Goal: Information Seeking & Learning: Learn about a topic

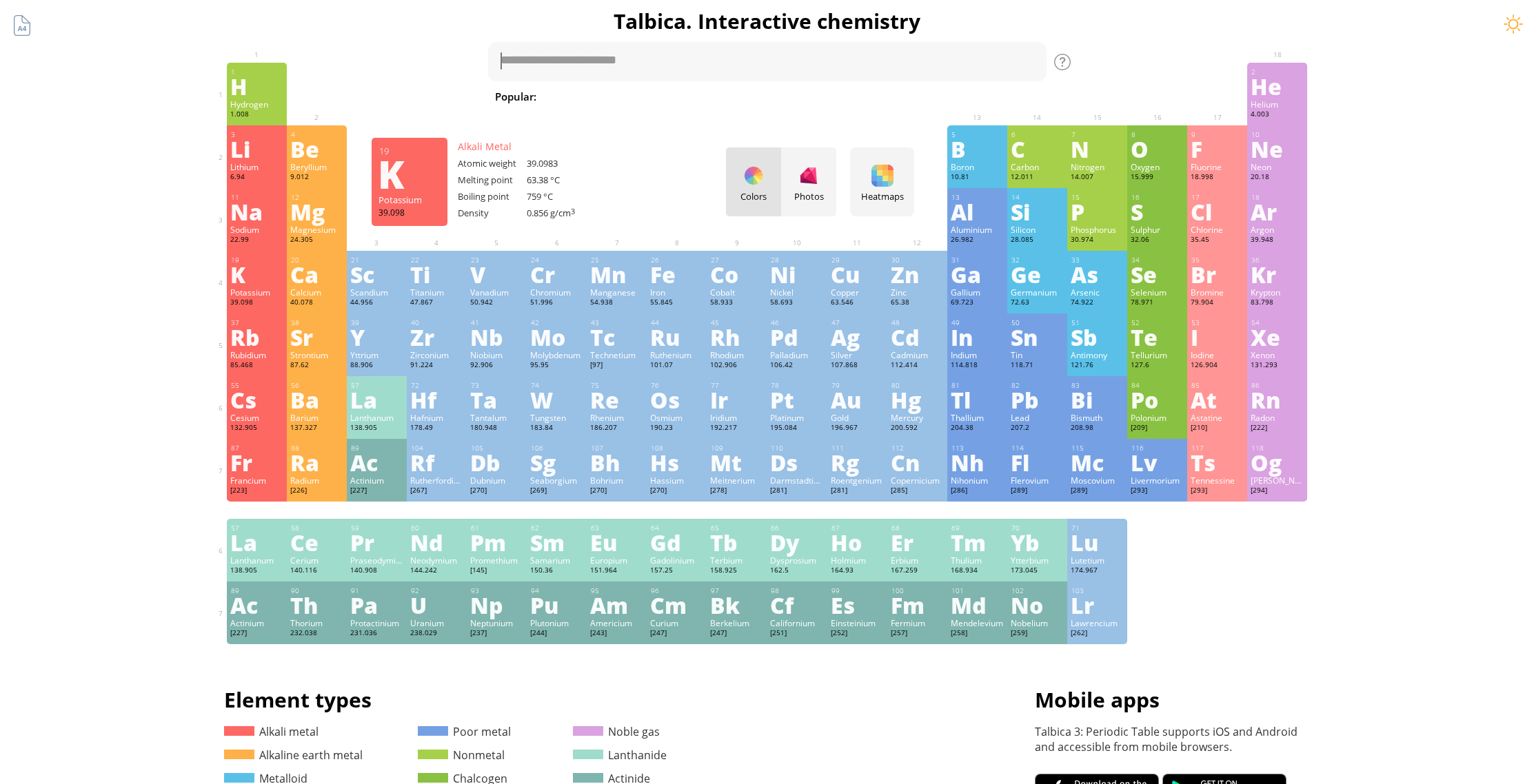
click at [250, 274] on div "K" at bounding box center [256, 274] width 53 height 22
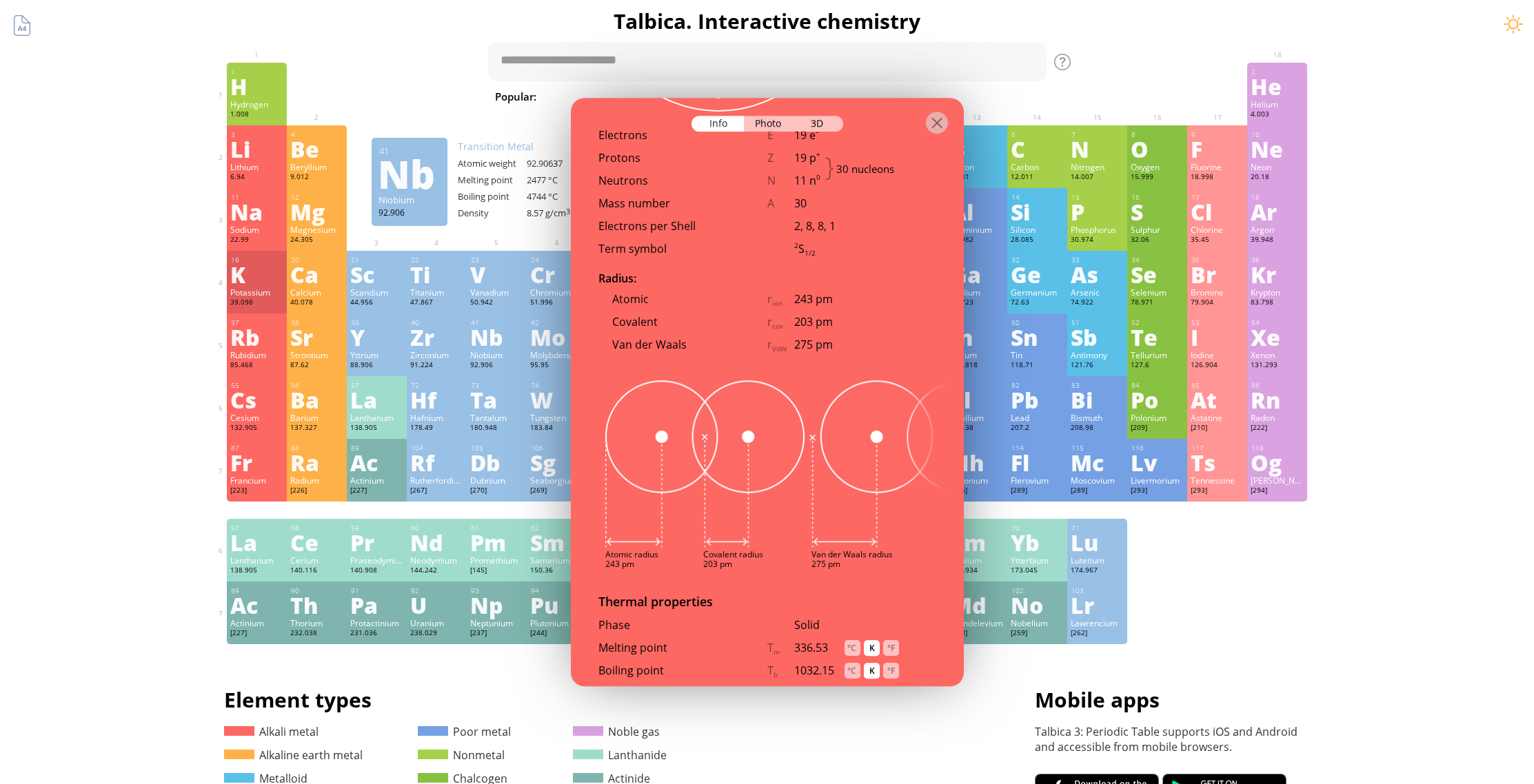
scroll to position [723, 0]
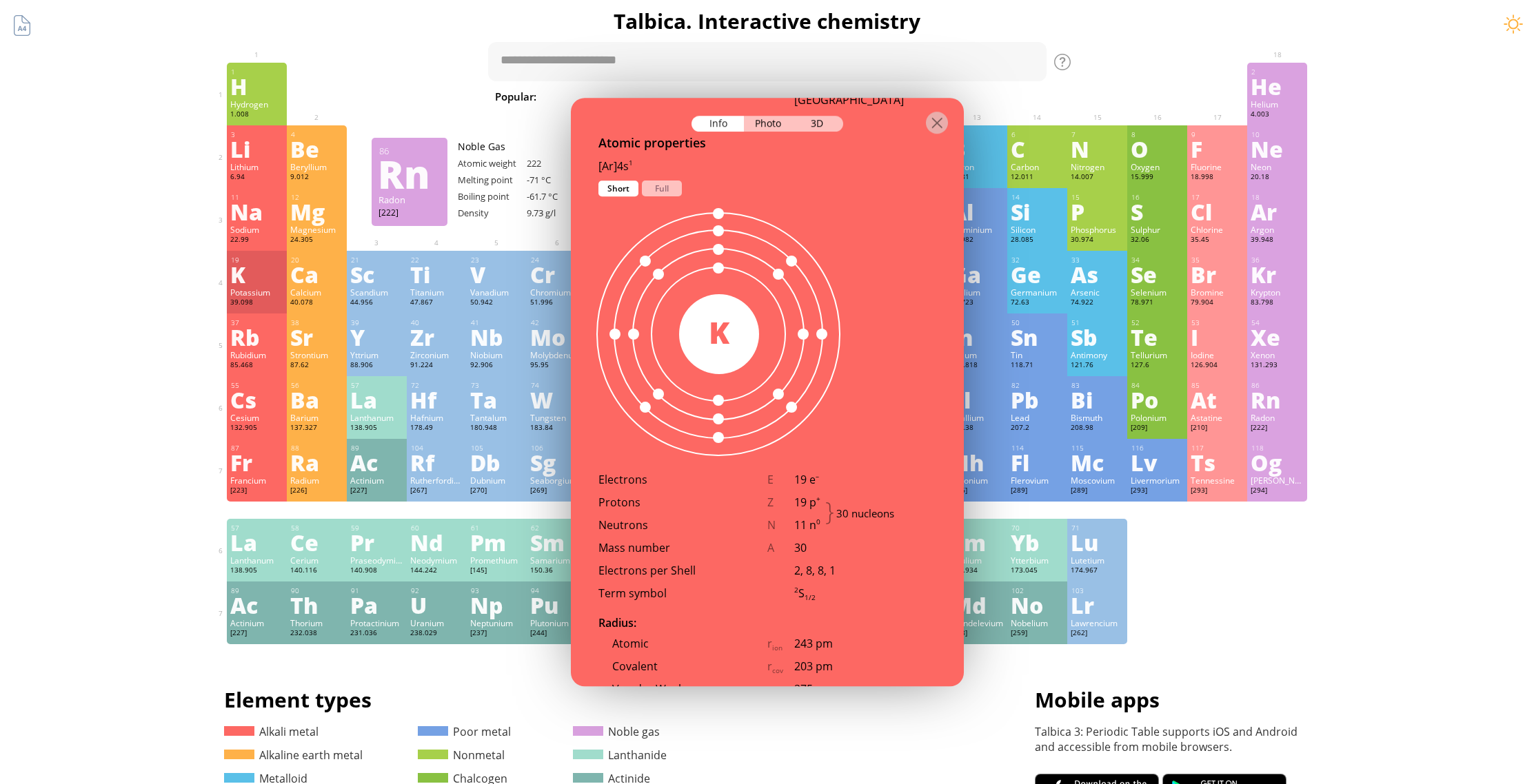
click at [1393, 402] on div "Summary Molecular formula Molecular weight Exact mass Monoisotopic mass Classif…" at bounding box center [767, 584] width 1534 height 1168
click at [934, 119] on div at bounding box center [936, 122] width 22 height 22
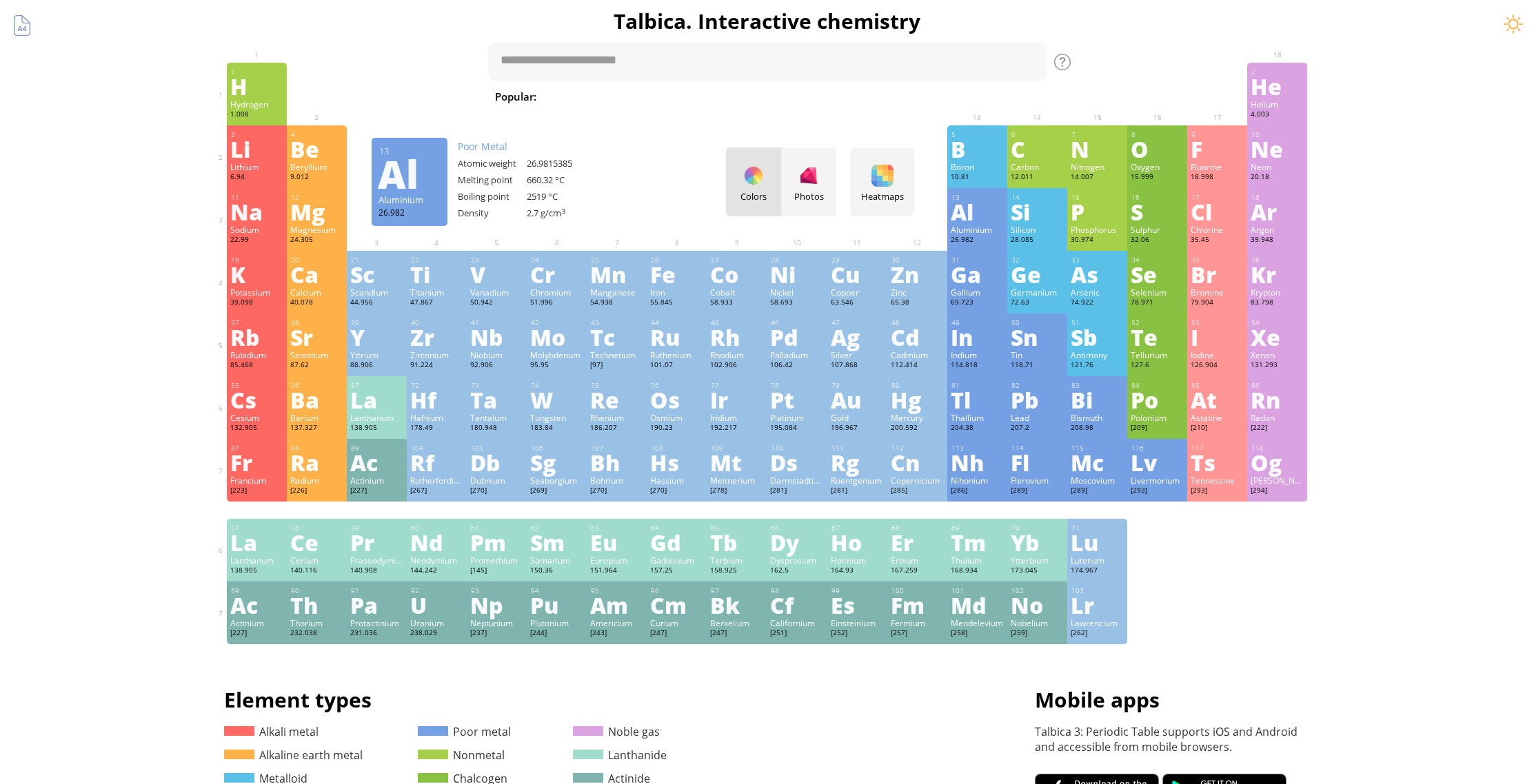
click at [961, 215] on div "Al" at bounding box center [977, 211] width 53 height 22
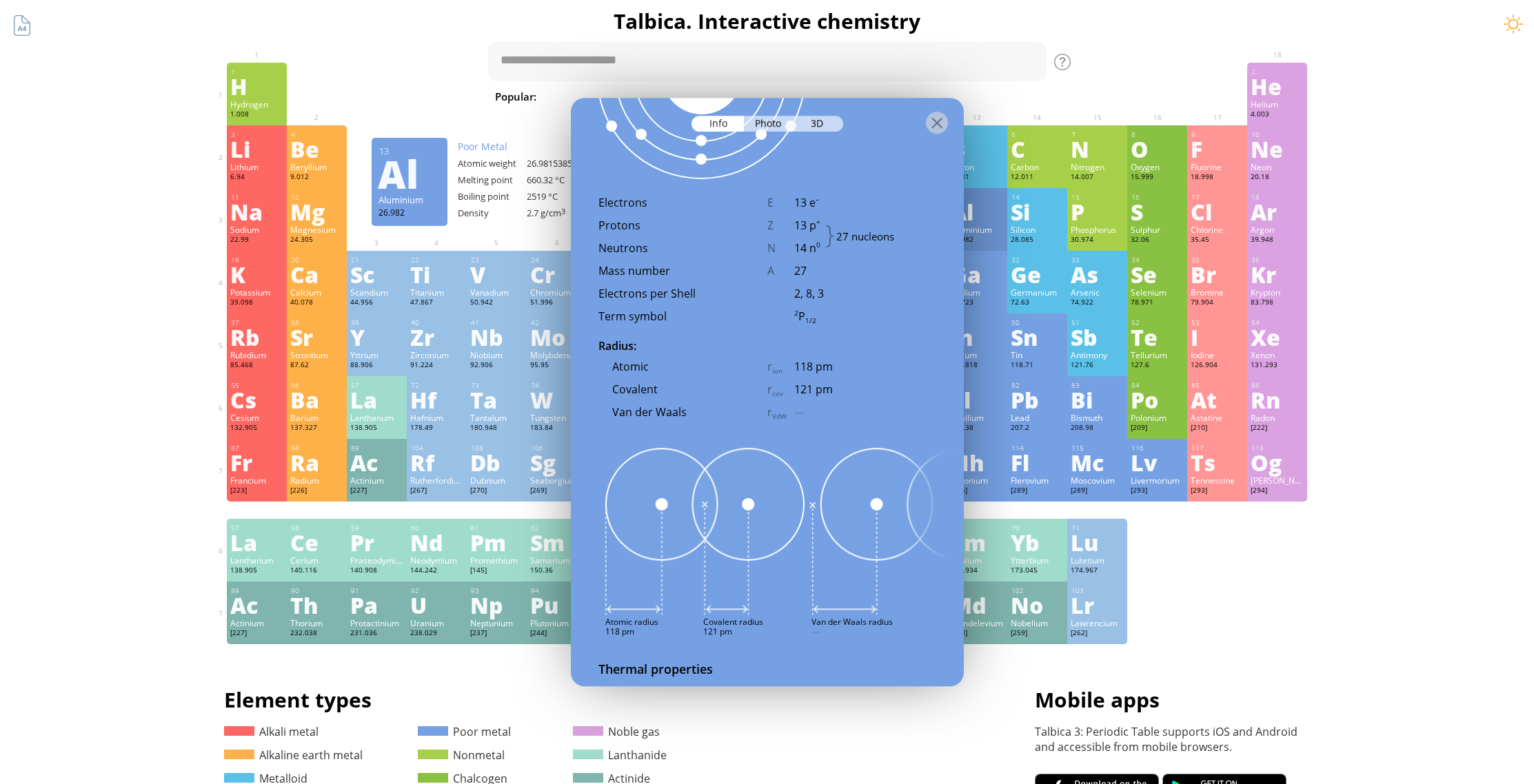
scroll to position [851, 0]
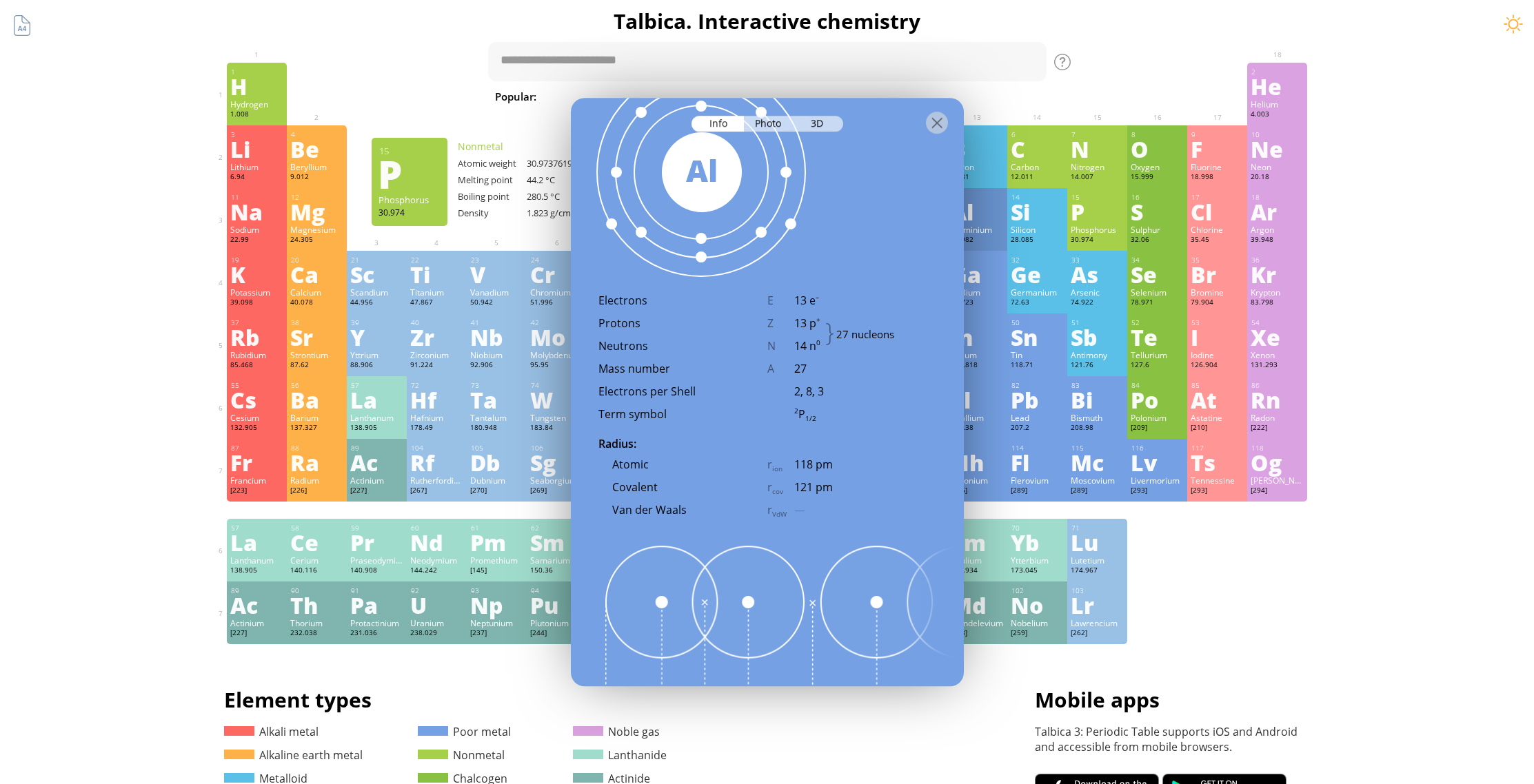
click at [1082, 202] on div "P" at bounding box center [1097, 211] width 53 height 22
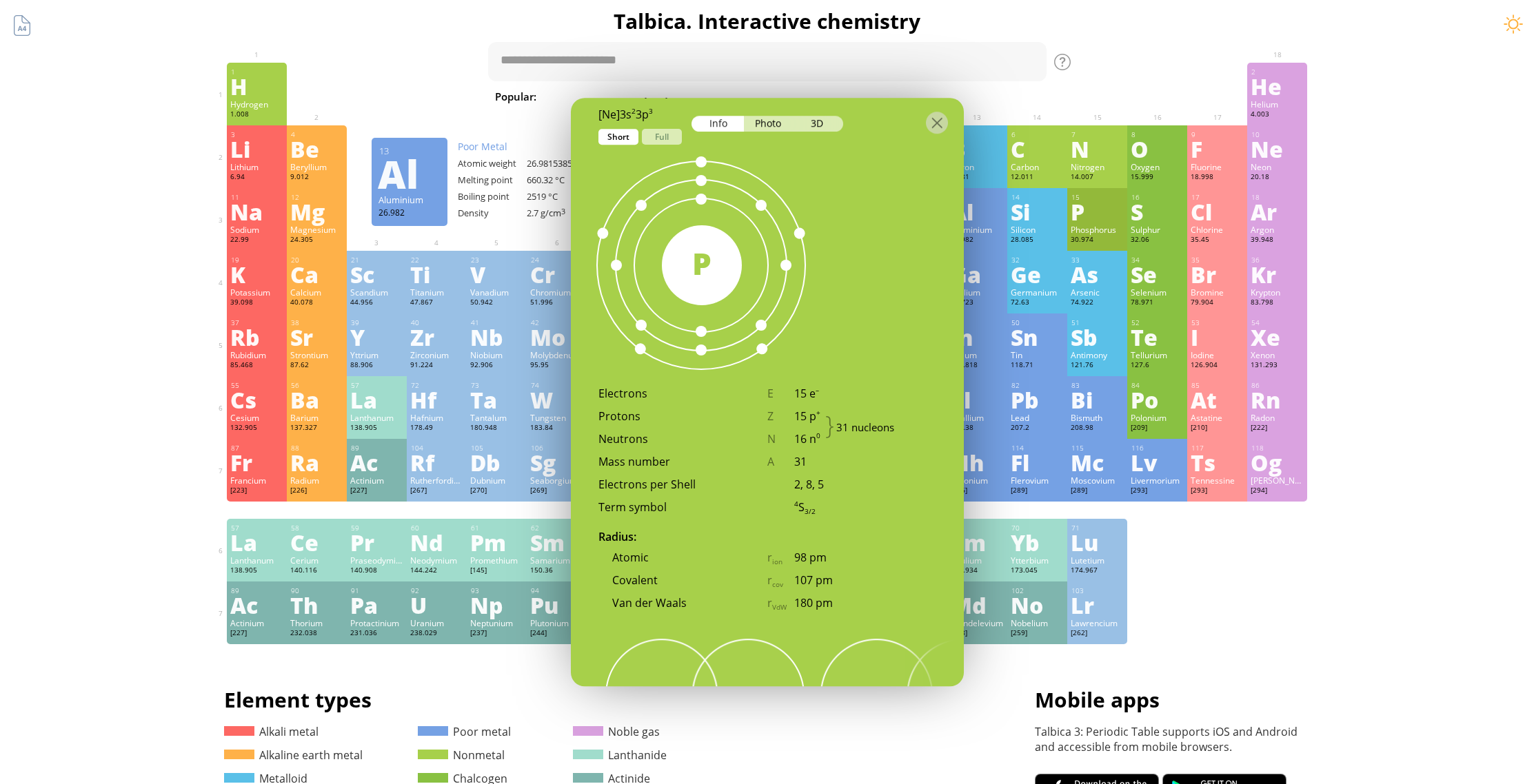
scroll to position [832, 0]
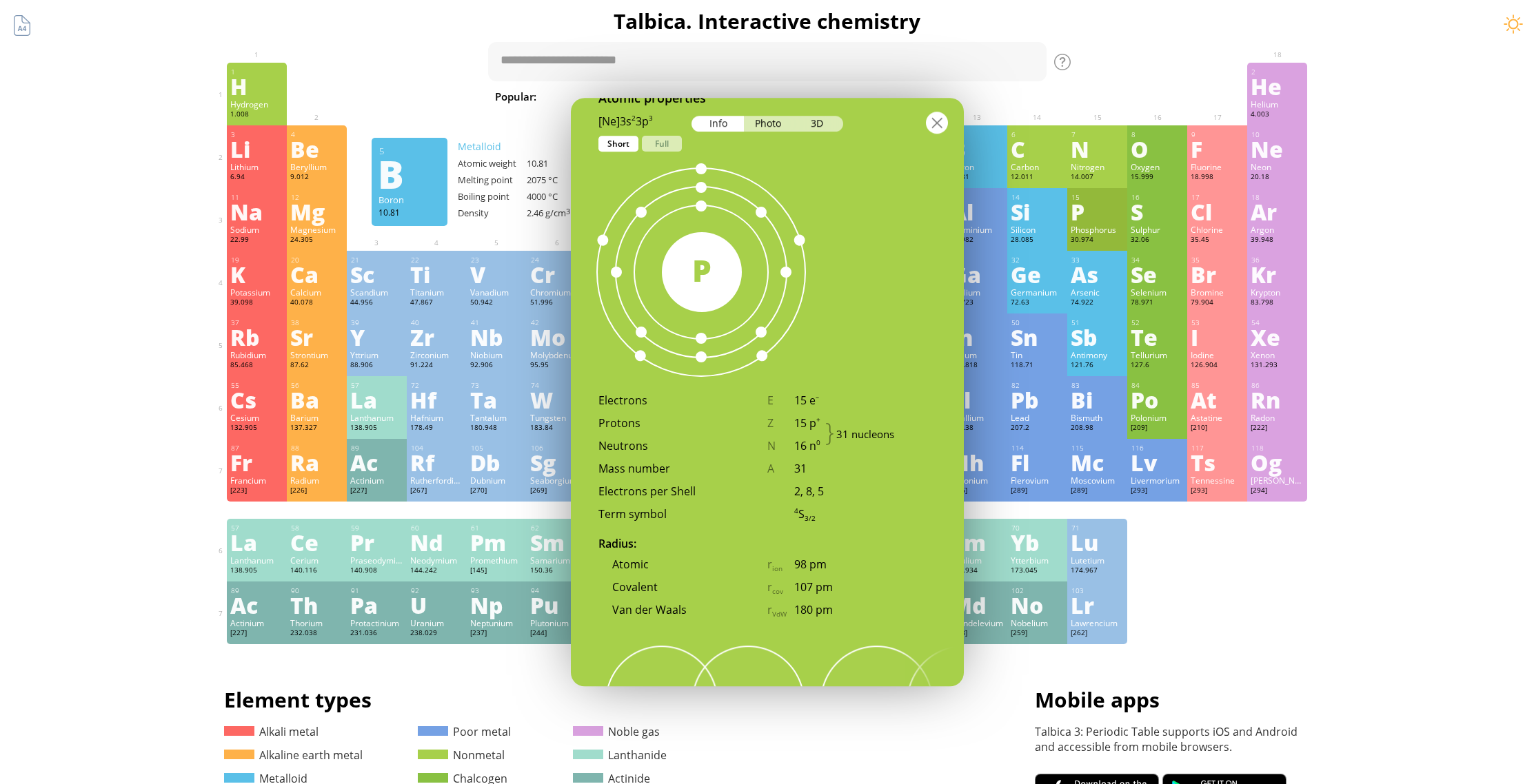
click at [935, 117] on div at bounding box center [936, 122] width 22 height 22
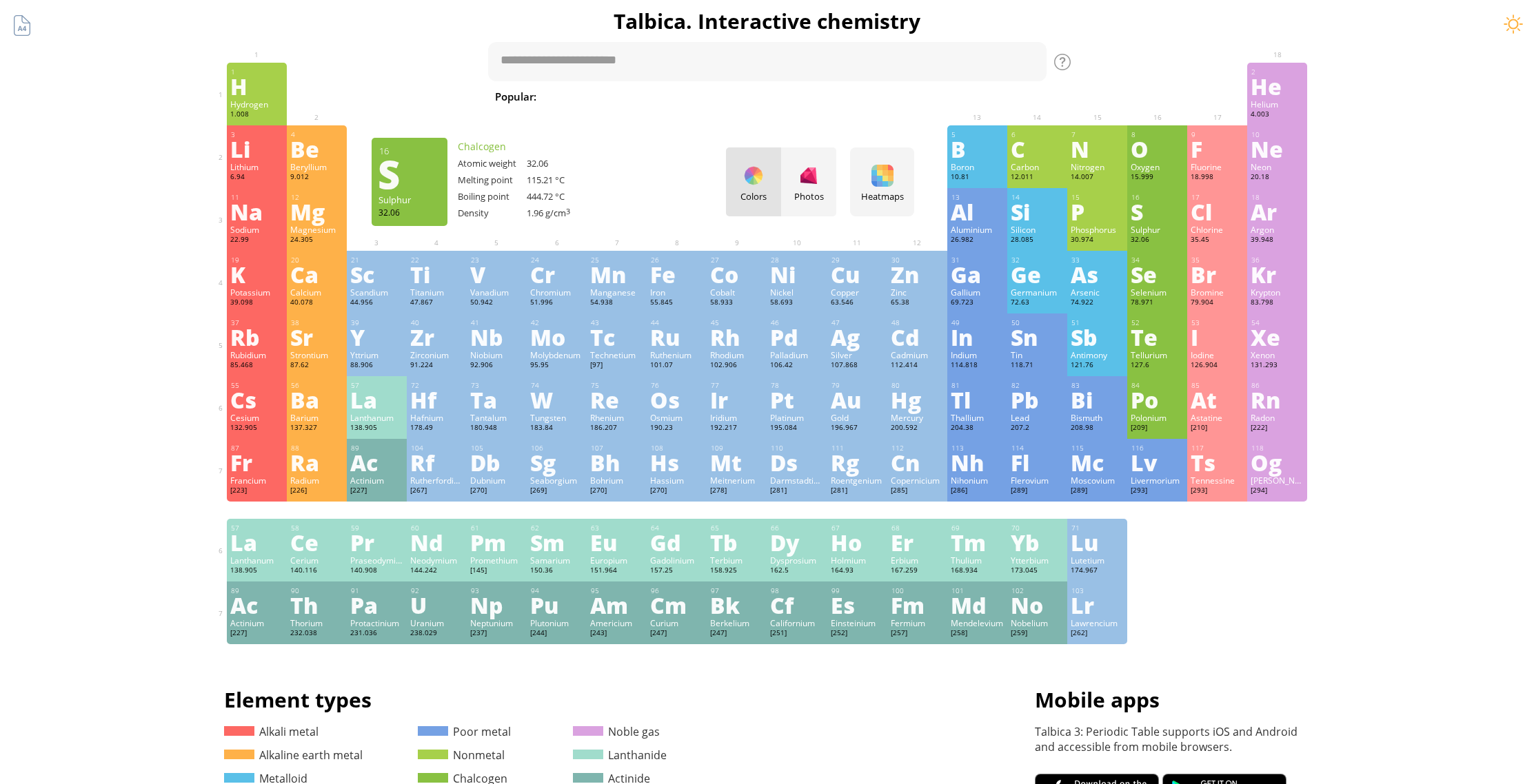
click at [1157, 211] on div "S" at bounding box center [1157, 211] width 53 height 22
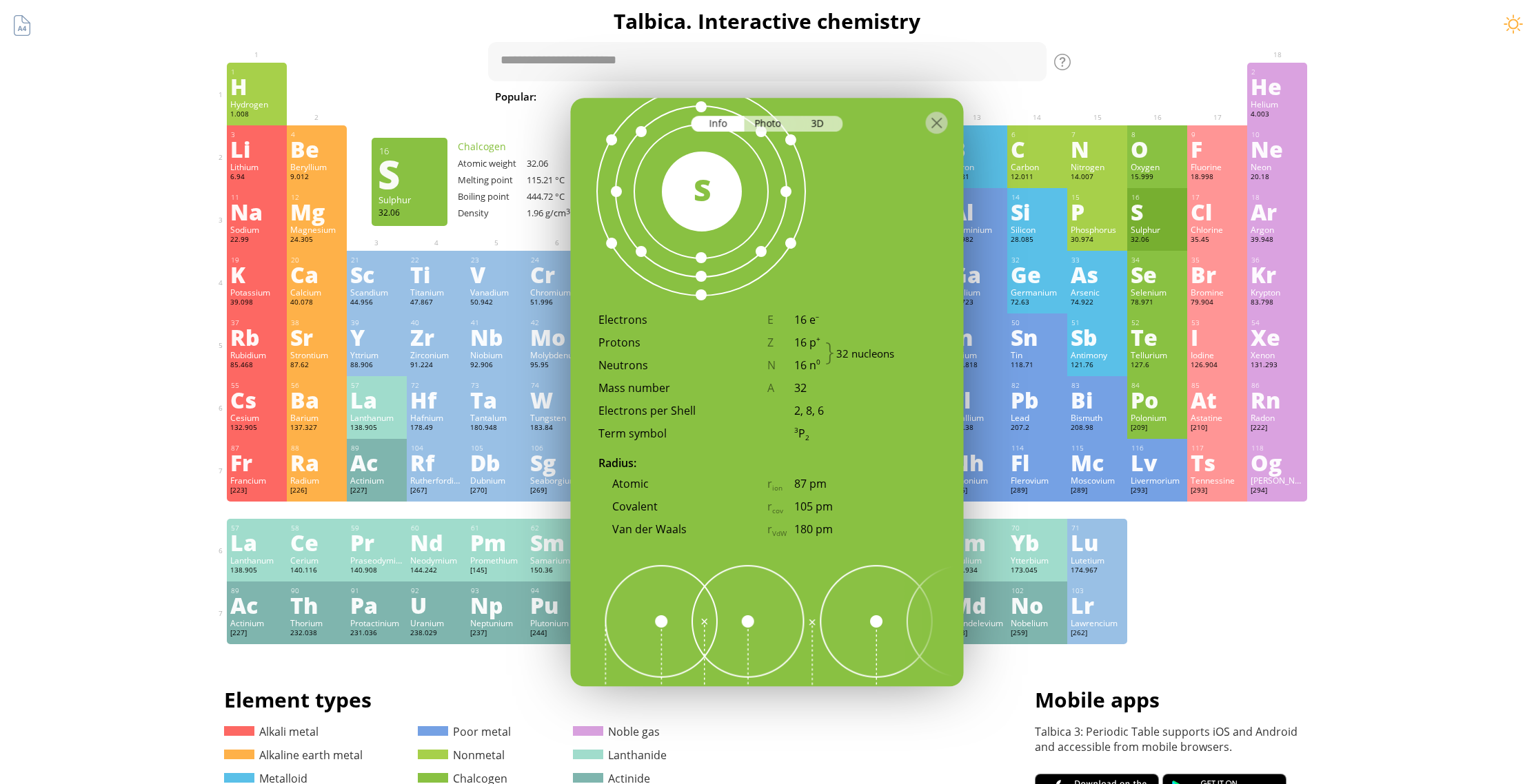
scroll to position [782, 0]
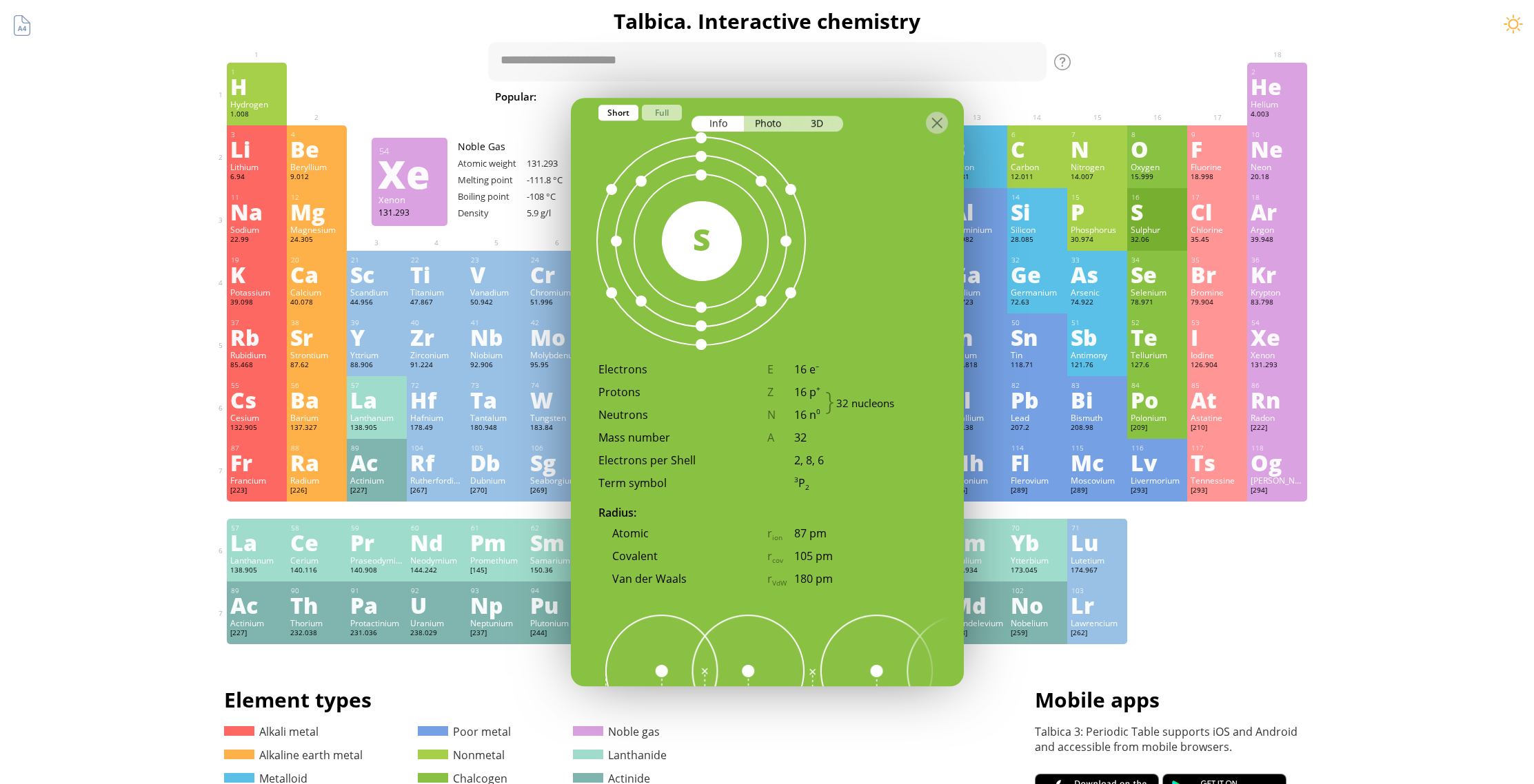
click at [1495, 304] on div "Summary Molecular formula Molecular weight Exact mass Monoisotopic mass Classif…" at bounding box center [767, 584] width 1534 height 1168
click at [934, 126] on div at bounding box center [936, 122] width 22 height 22
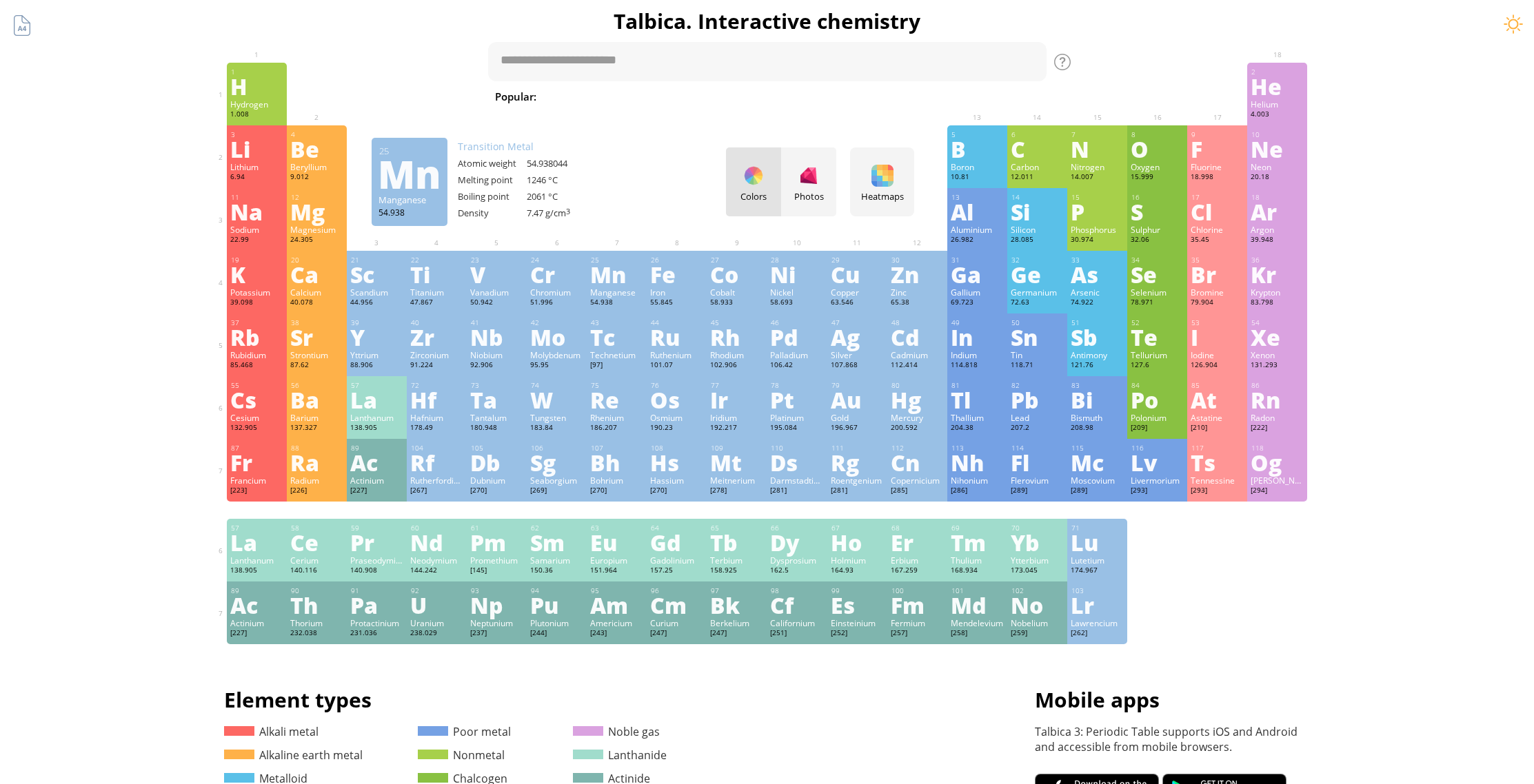
click at [613, 273] on div "Mn" at bounding box center [617, 274] width 53 height 22
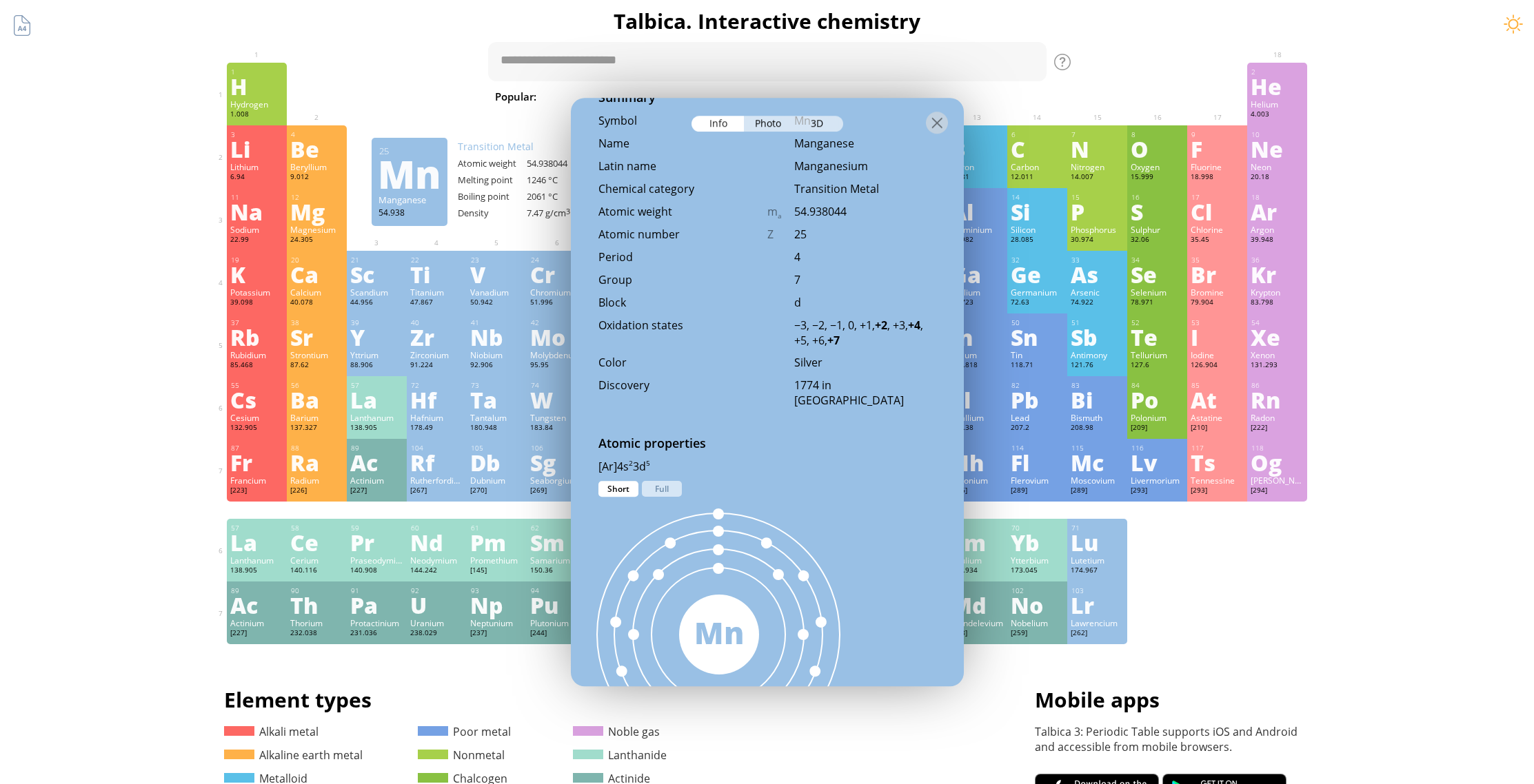
scroll to position [671, 0]
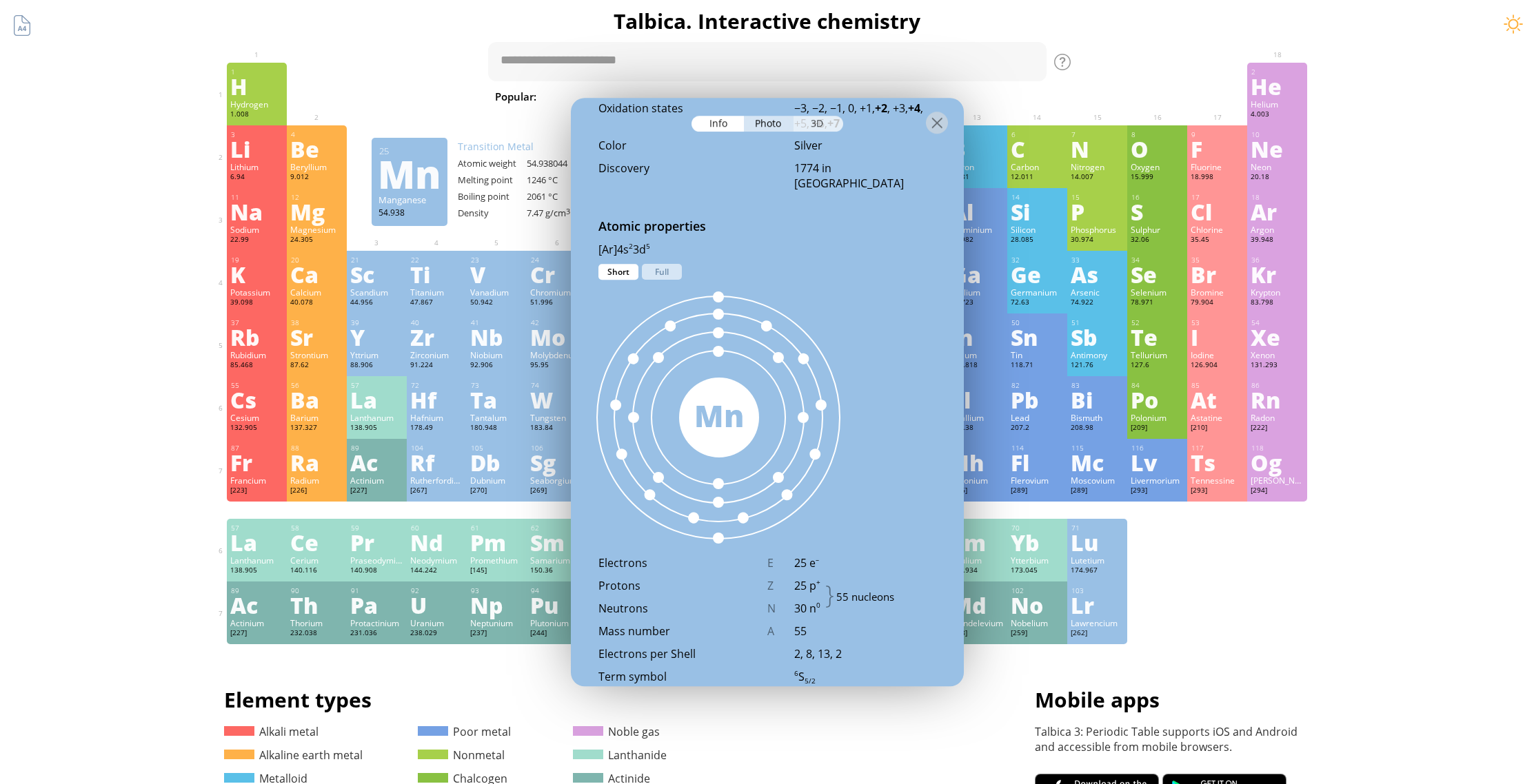
click at [821, 123] on div "3D" at bounding box center [819, 124] width 50 height 16
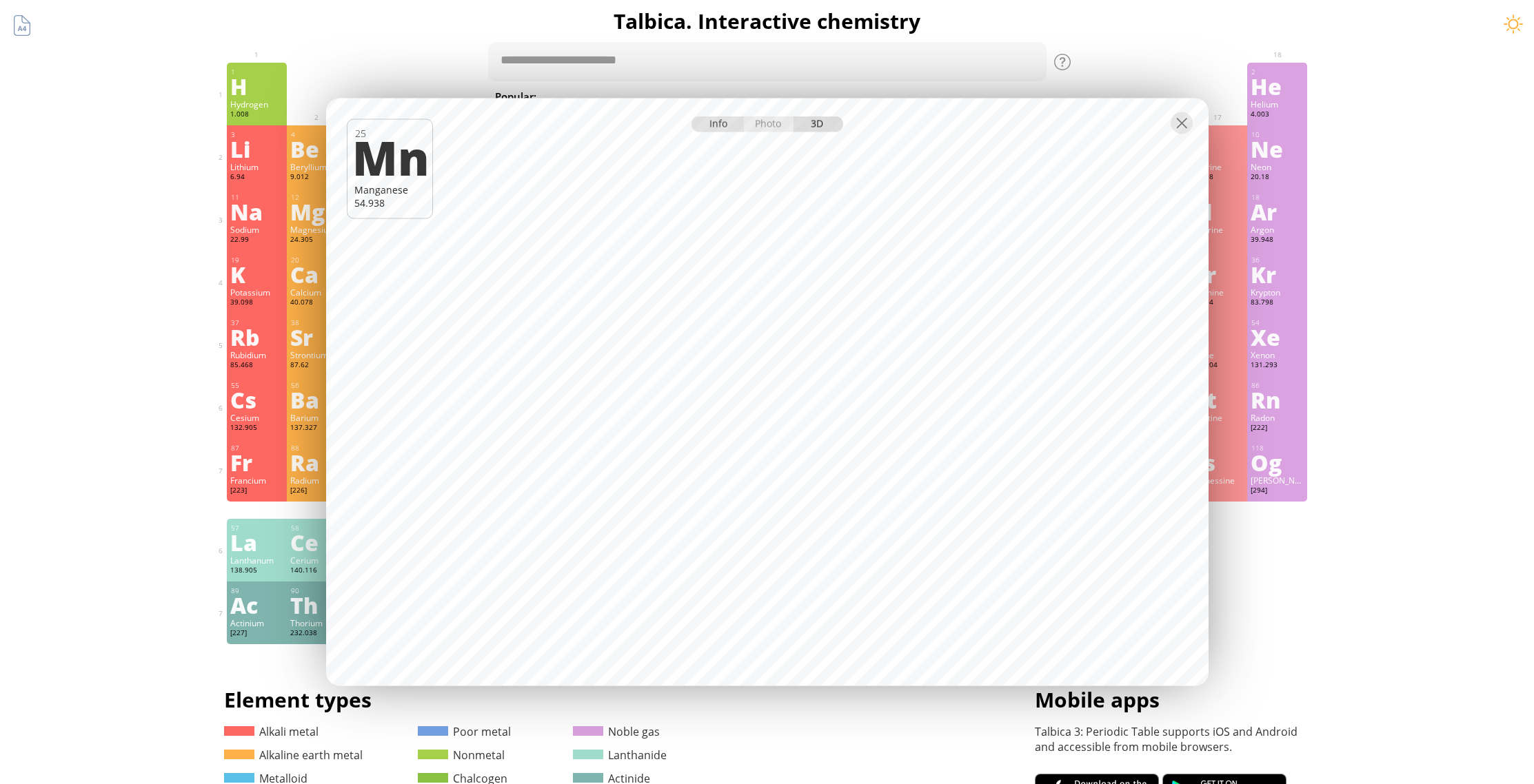
click at [720, 127] on div "Info" at bounding box center [718, 125] width 53 height 16
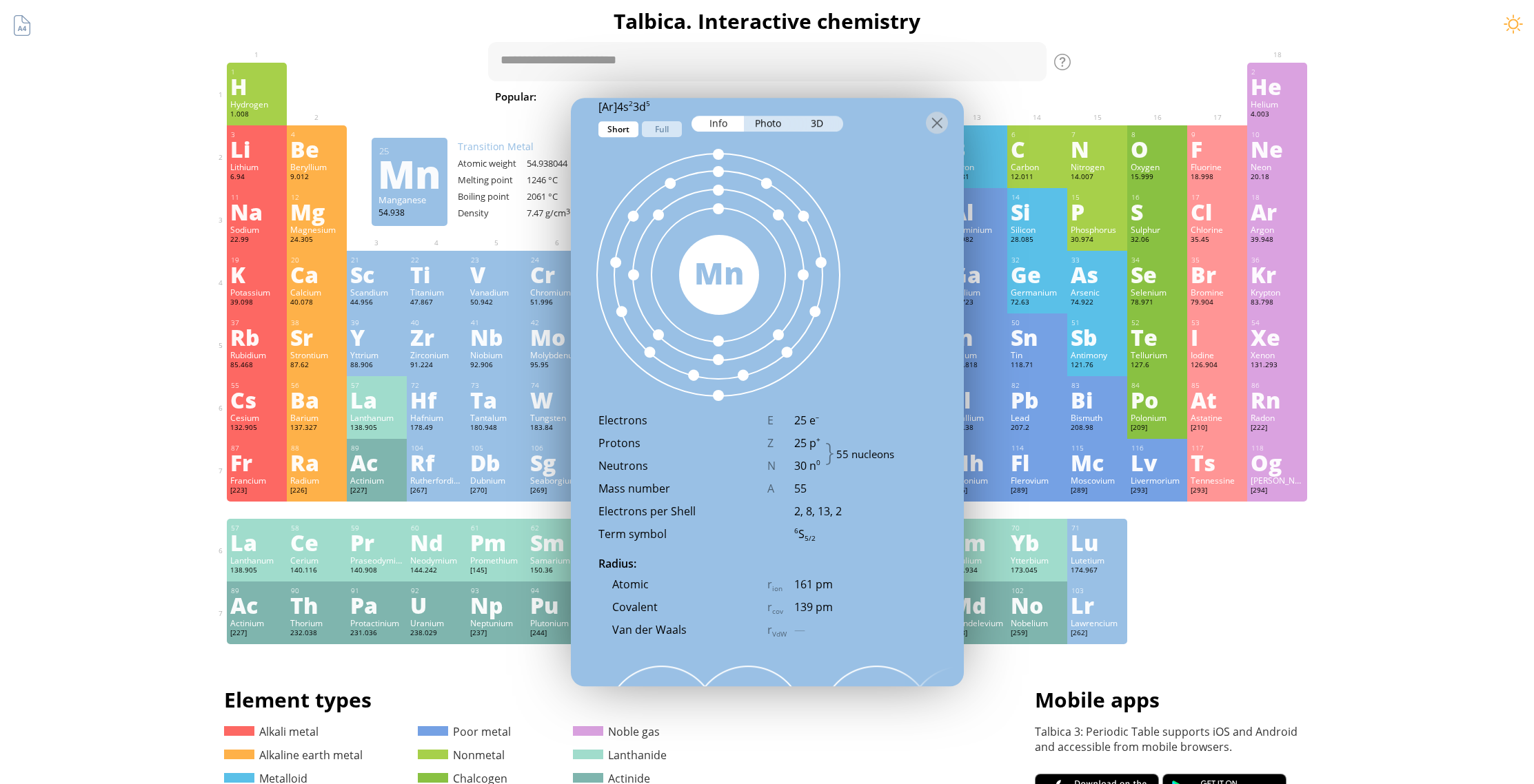
scroll to position [790, 0]
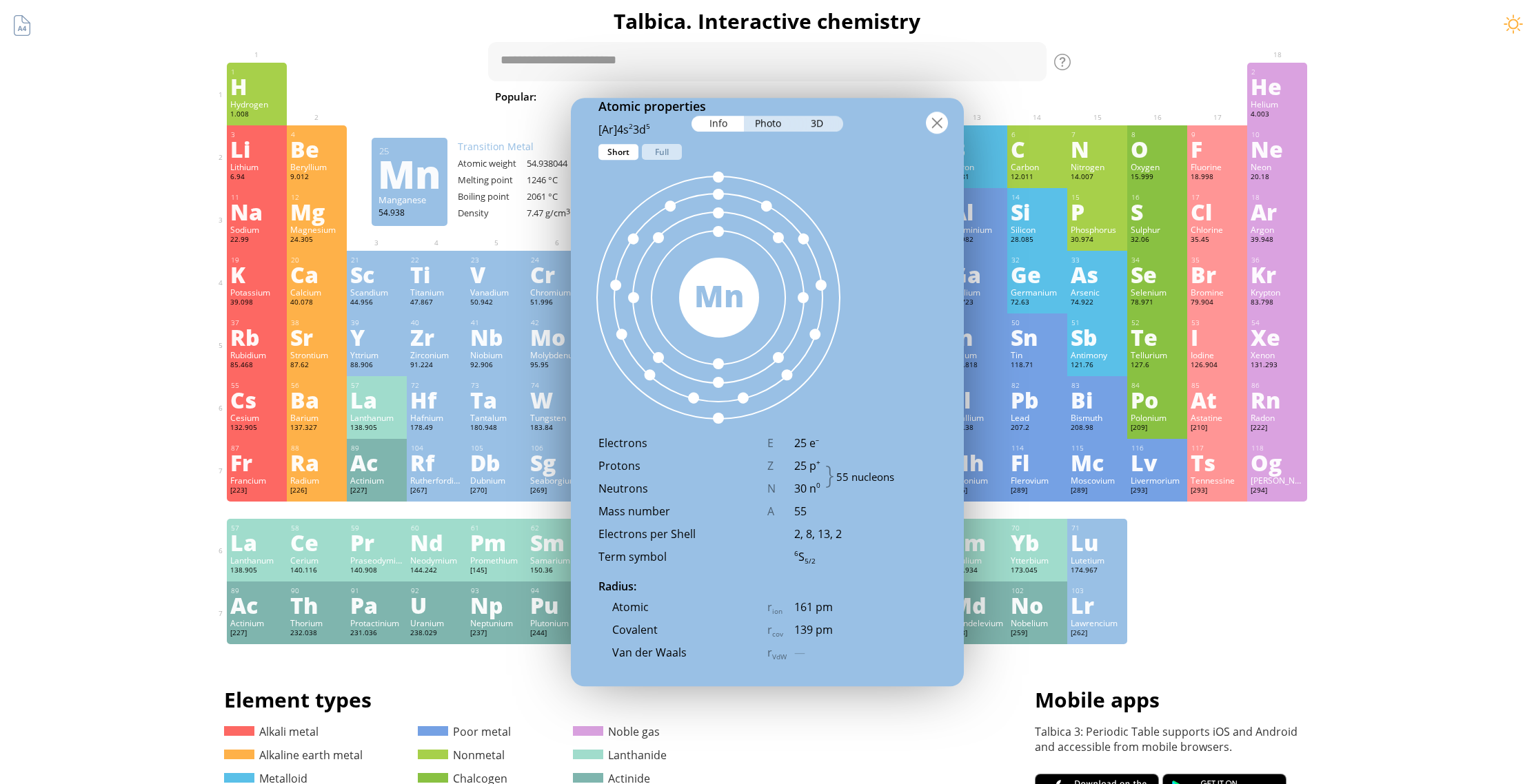
click at [935, 116] on div at bounding box center [936, 122] width 22 height 22
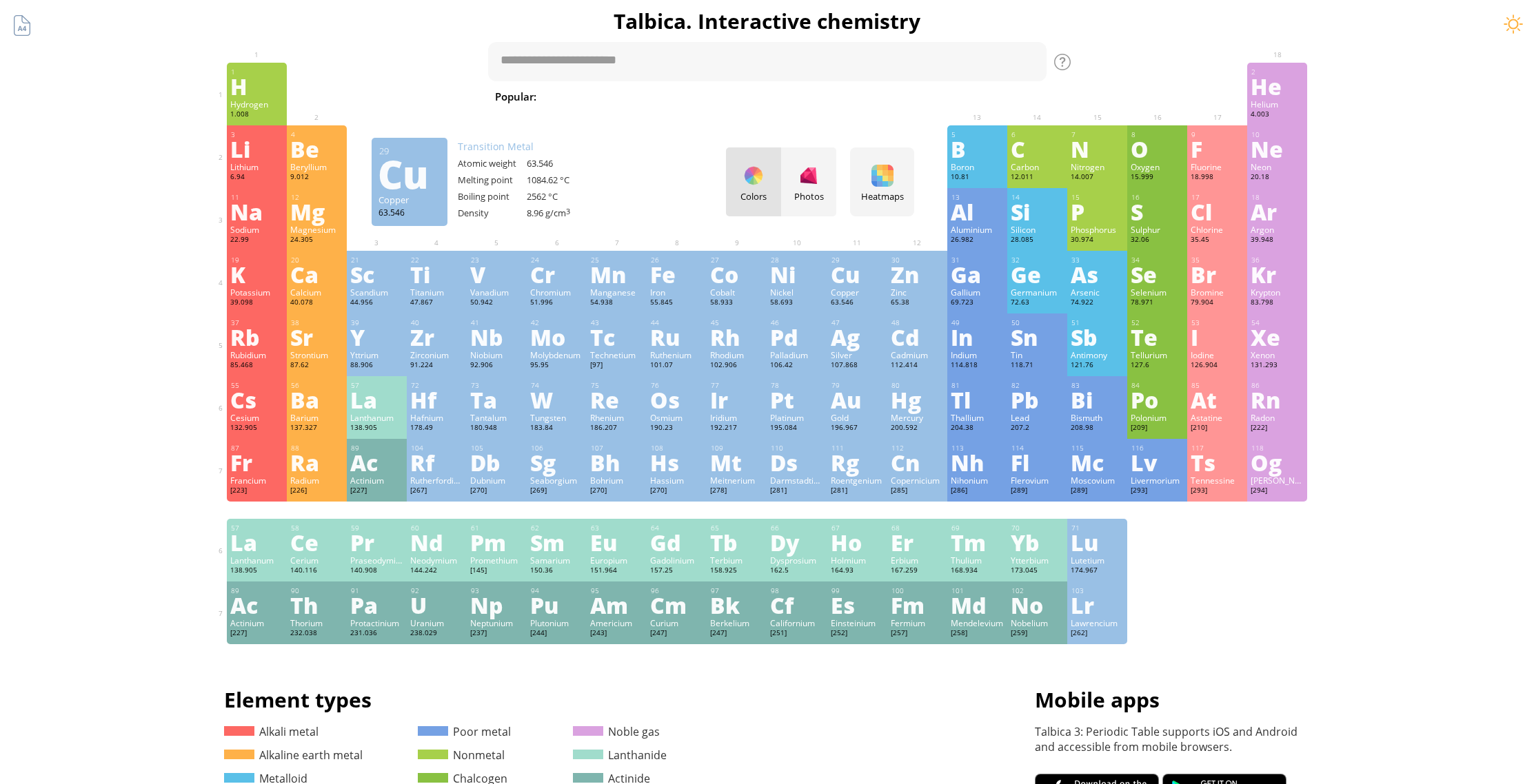
click at [858, 277] on div "Cu" at bounding box center [858, 274] width 53 height 22
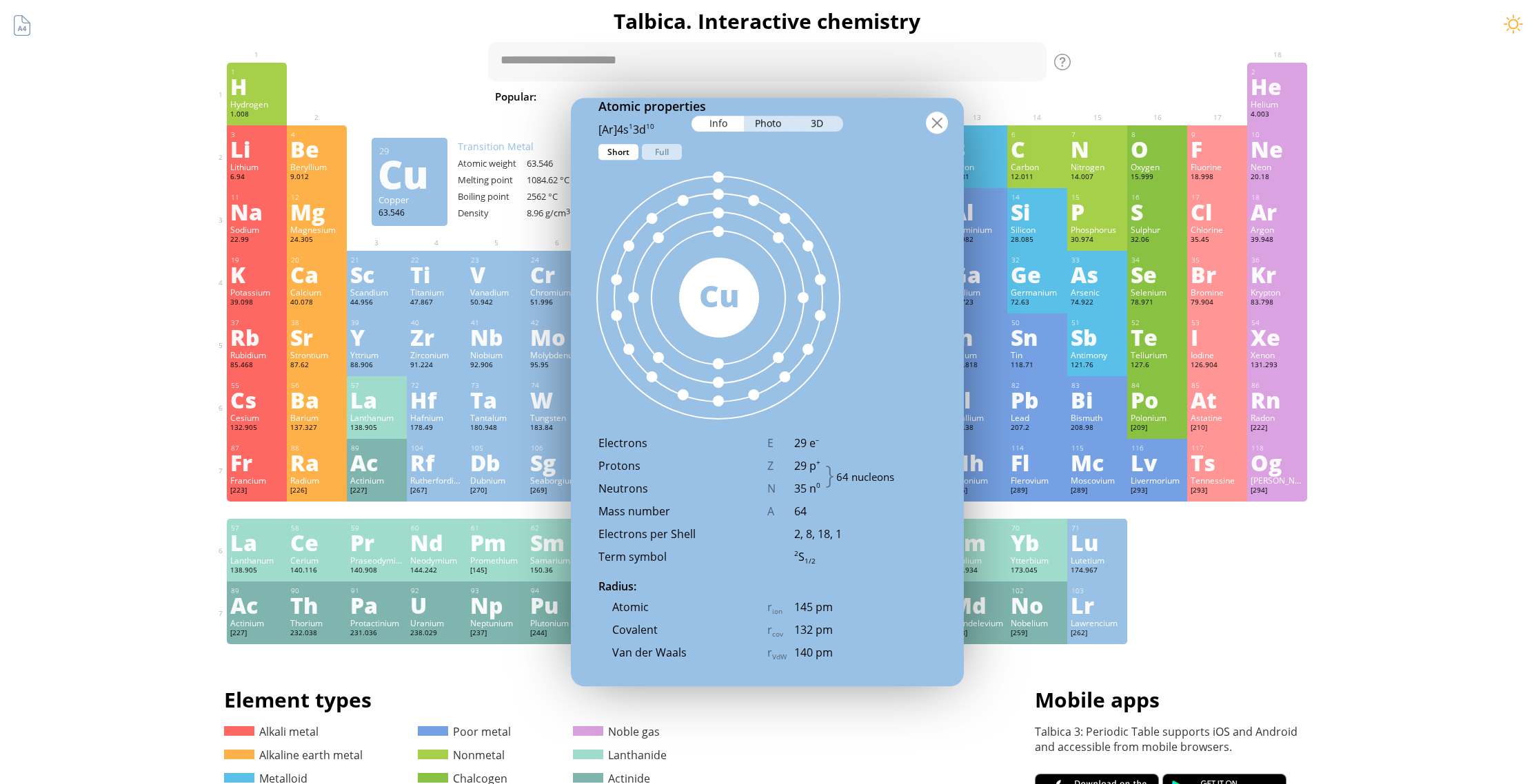
click at [935, 118] on div at bounding box center [936, 122] width 22 height 22
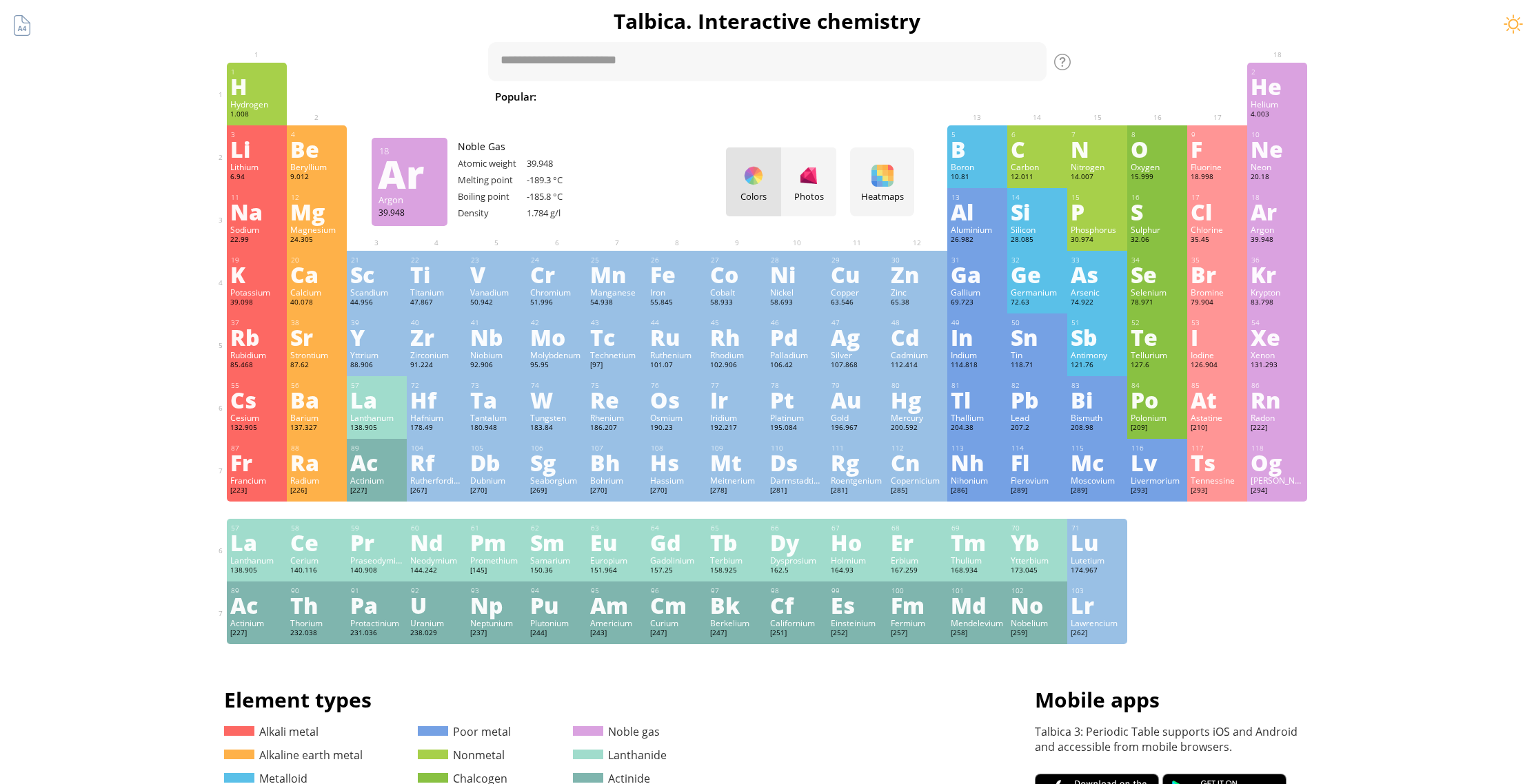
click at [1275, 220] on div "Ar" at bounding box center [1278, 211] width 53 height 22
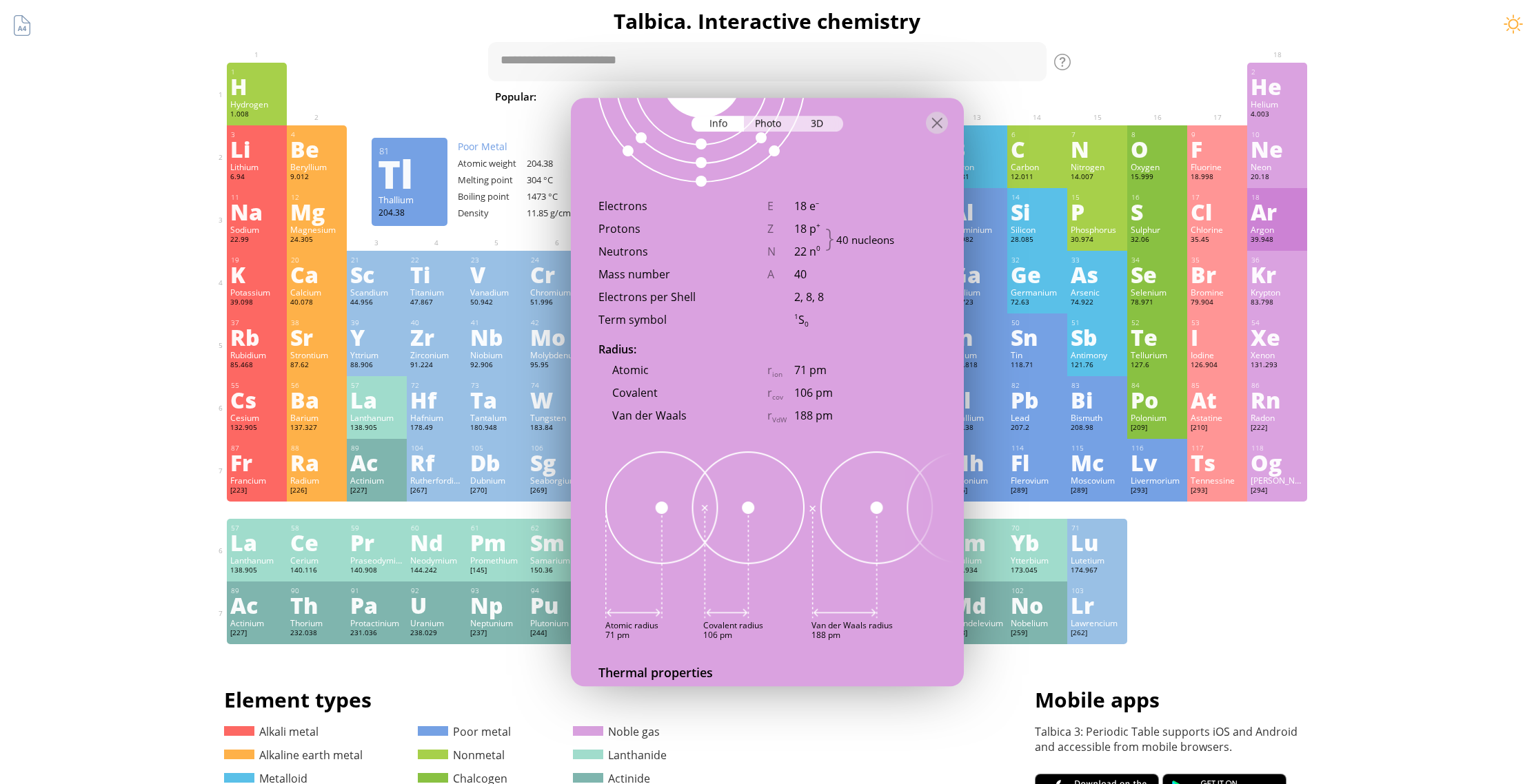
scroll to position [945, 0]
click at [935, 117] on div at bounding box center [936, 122] width 22 height 22
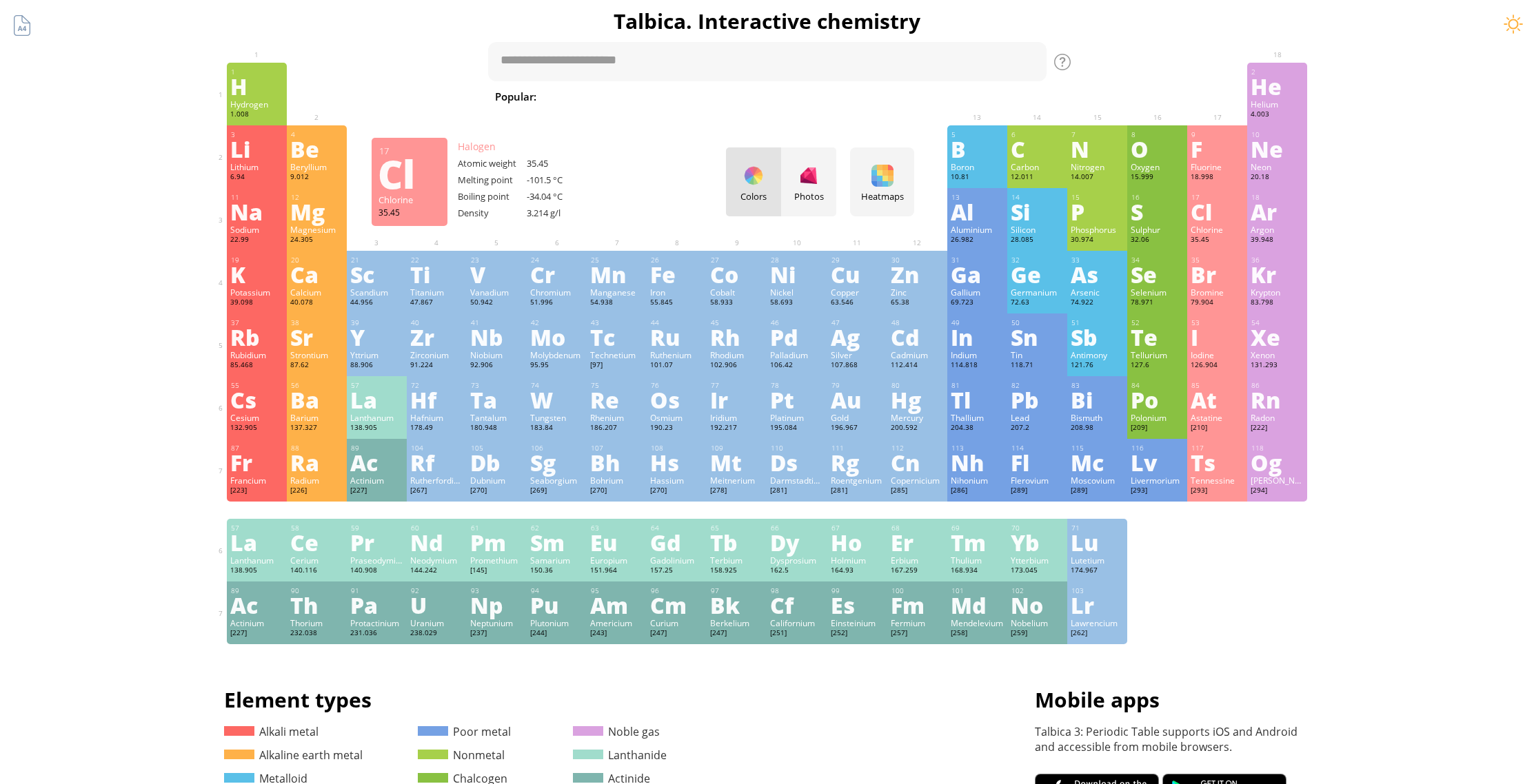
click at [1222, 218] on div "Cl" at bounding box center [1217, 211] width 53 height 22
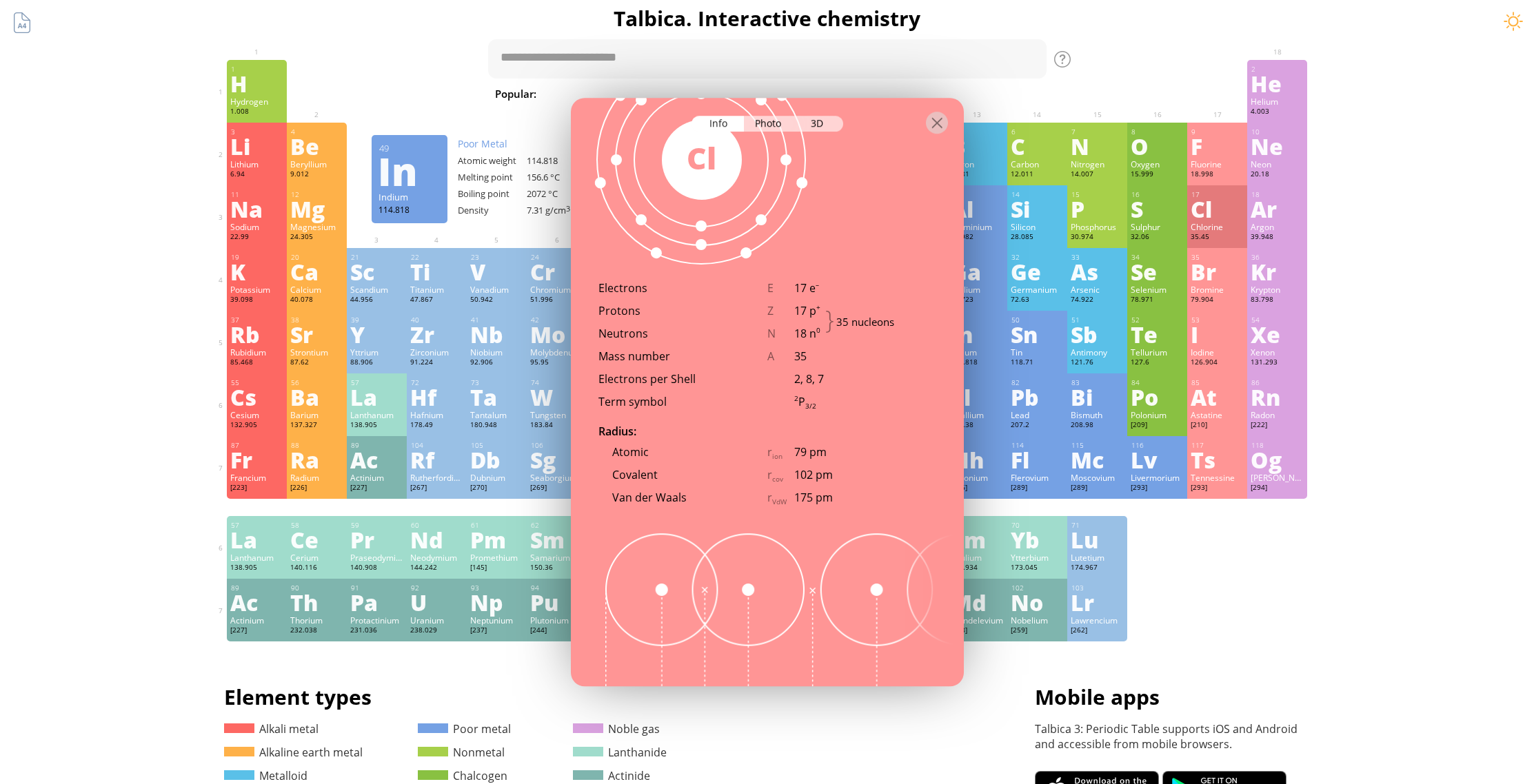
scroll to position [901, 0]
